Goal: Task Accomplishment & Management: Use online tool/utility

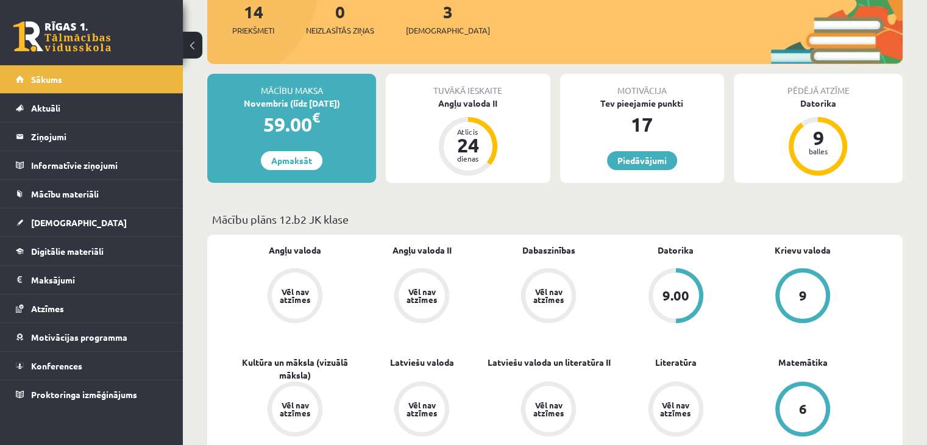
scroll to position [183, 0]
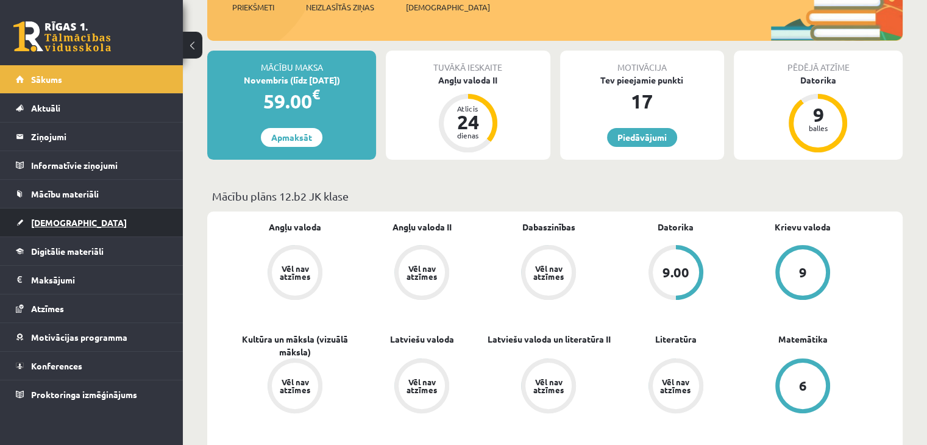
click at [38, 222] on span "[DEMOGRAPHIC_DATA]" at bounding box center [79, 222] width 96 height 11
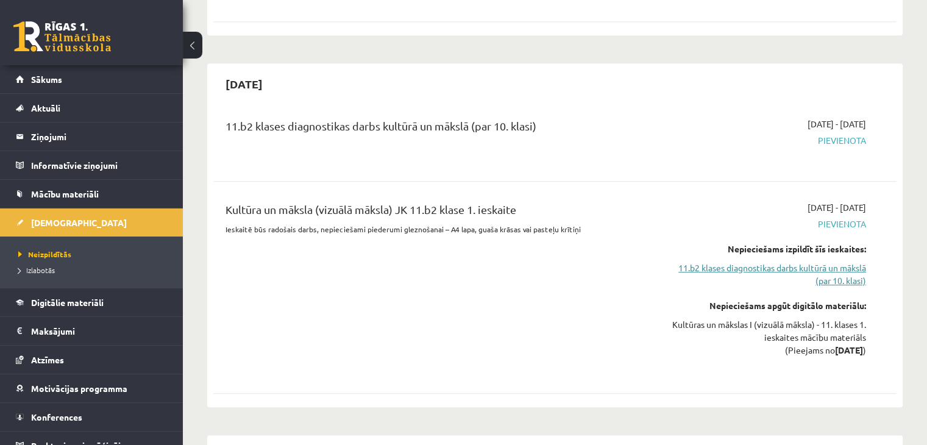
click at [737, 261] on link "11.b2 klases diagnostikas darbs kultūrā un mākslā (par 10. klasi)" at bounding box center [765, 274] width 201 height 26
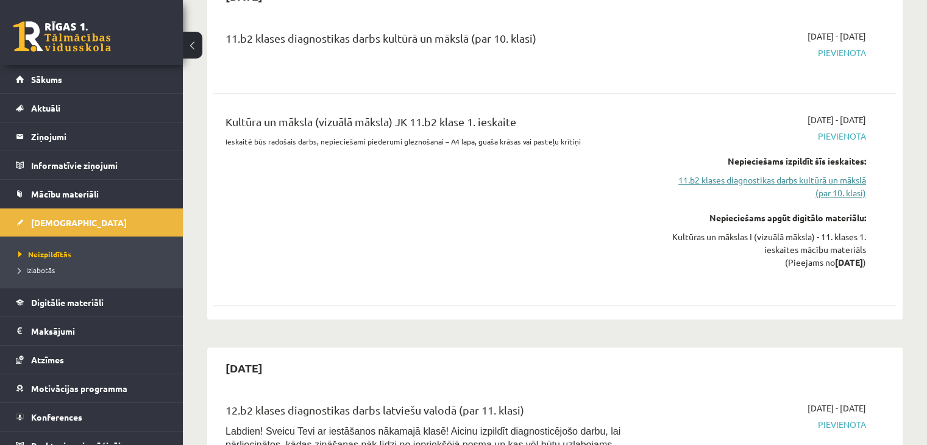
click at [824, 174] on link "11.b2 klases diagnostikas darbs kultūrā un mākslā (par 10. klasi)" at bounding box center [765, 187] width 201 height 26
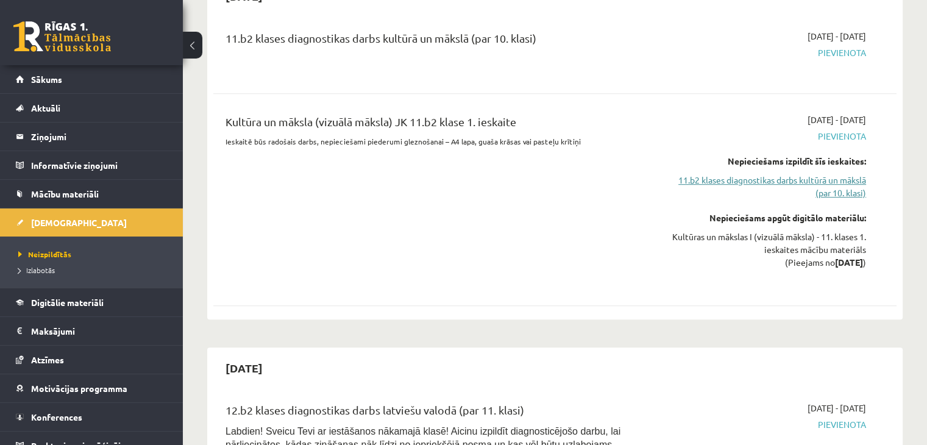
click at [823, 174] on link "11.b2 klases diagnostikas darbs kultūrā un mākslā (par 10. klasi)" at bounding box center [765, 187] width 201 height 26
click at [770, 174] on link "11.b2 klases diagnostikas darbs kultūrā un mākslā (par 10. klasi)" at bounding box center [765, 187] width 201 height 26
